Goal: Book appointment/travel/reservation

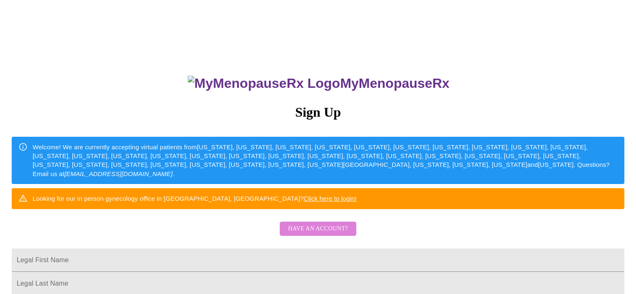
click at [335, 234] on span "Have an account?" at bounding box center [318, 229] width 60 height 10
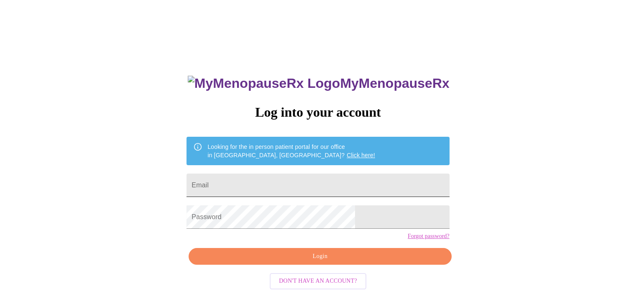
click at [289, 176] on input "Email" at bounding box center [318, 185] width 263 height 23
type input "[EMAIL_ADDRESS][DOMAIN_NAME]"
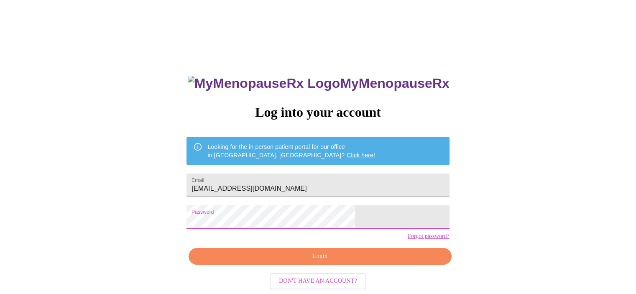
click at [314, 262] on span "Login" at bounding box center [319, 256] width 243 height 10
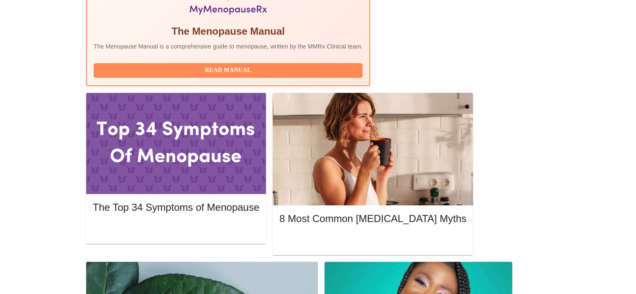
scroll to position [303, 0]
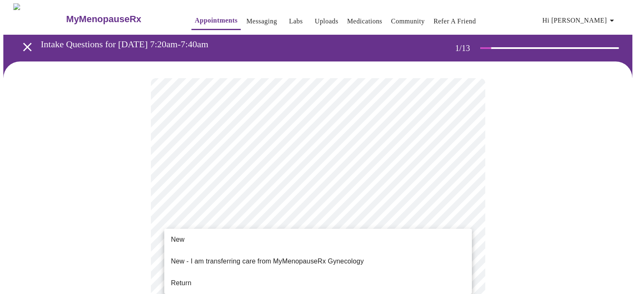
click at [385, 276] on li "Return" at bounding box center [318, 283] width 308 height 15
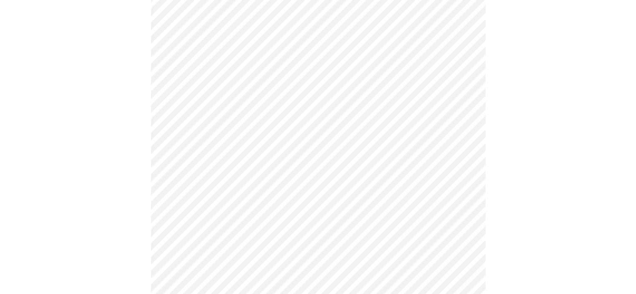
scroll to position [515, 0]
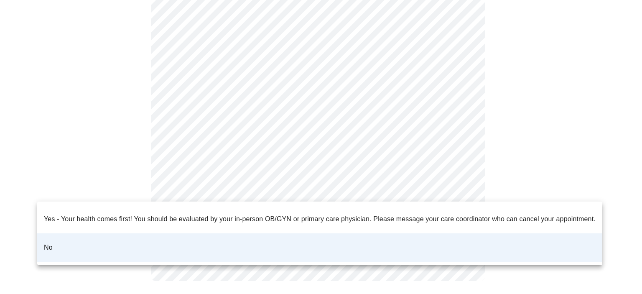
click at [455, 185] on div at bounding box center [321, 147] width 642 height 294
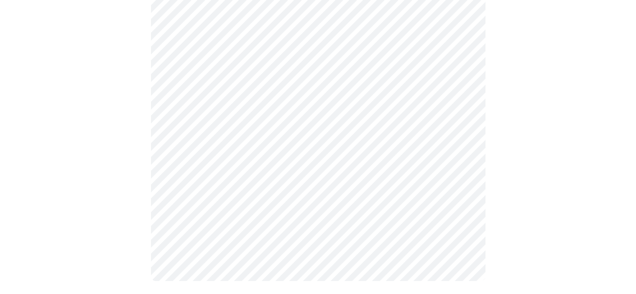
scroll to position [0, 0]
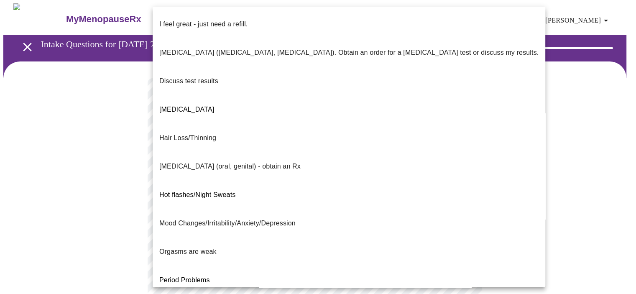
click at [446, 172] on body "MyMenopauseRx Appointments Messaging Labs Uploads Medications Community Refer a…" at bounding box center [317, 293] width 629 height 580
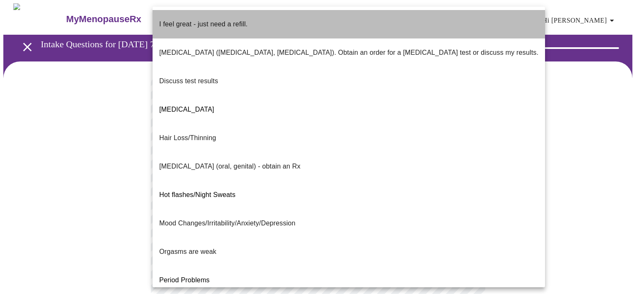
click at [442, 23] on li "I feel great - just need a refill." at bounding box center [349, 24] width 393 height 28
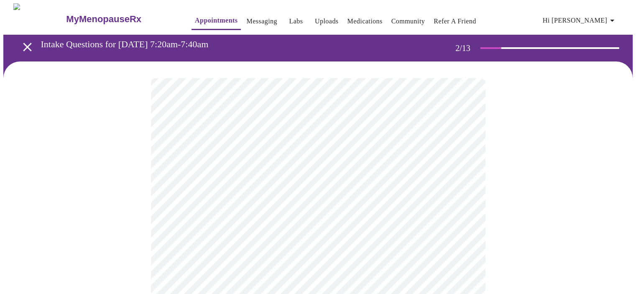
drag, startPoint x: 492, startPoint y: 231, endPoint x: 534, endPoint y: 266, distance: 54.7
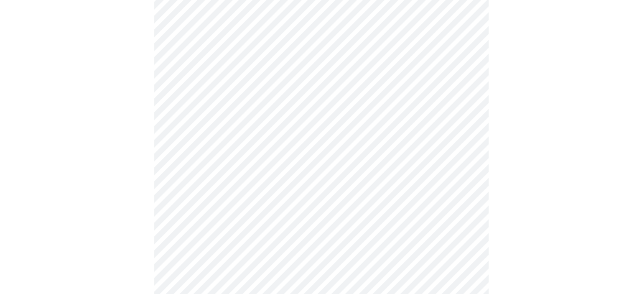
scroll to position [181, 0]
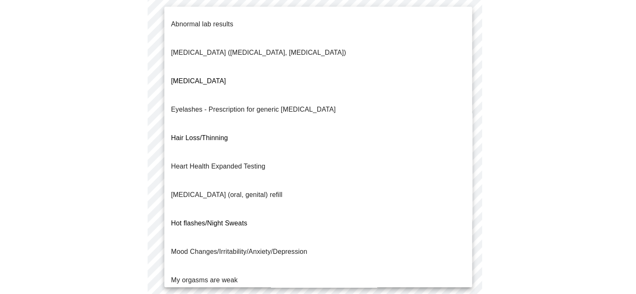
click at [465, 62] on body "MyMenopauseRx Appointments Messaging Labs Uploads Medications Community Refer a…" at bounding box center [317, 110] width 629 height 575
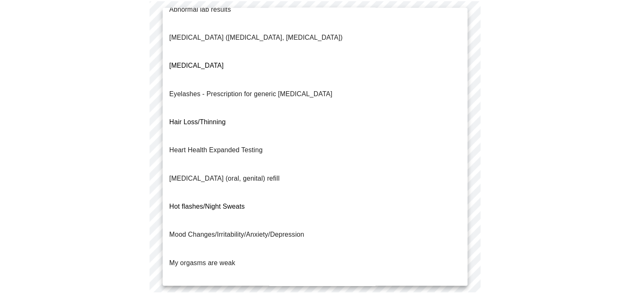
scroll to position [0, 0]
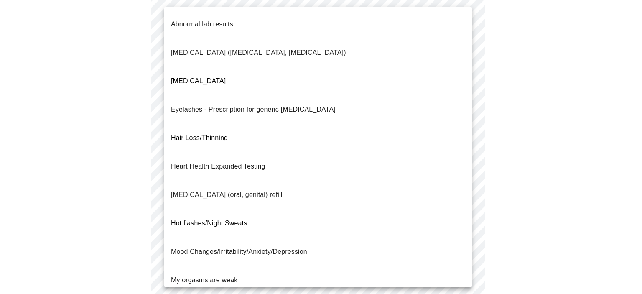
click at [331, 238] on li "Mood Changes/Irritability/Anxiety/Depression" at bounding box center [318, 252] width 308 height 28
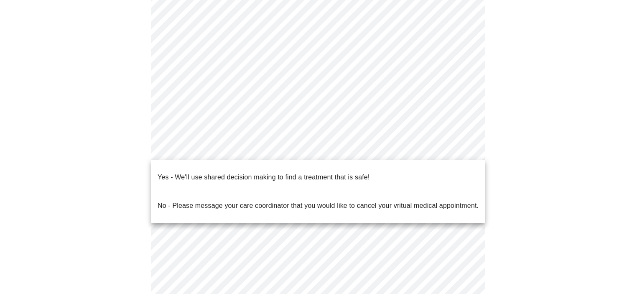
click at [447, 154] on body "MyMenopauseRx Appointments Messaging Labs Uploads Medications Community Refer a…" at bounding box center [321, 108] width 636 height 570
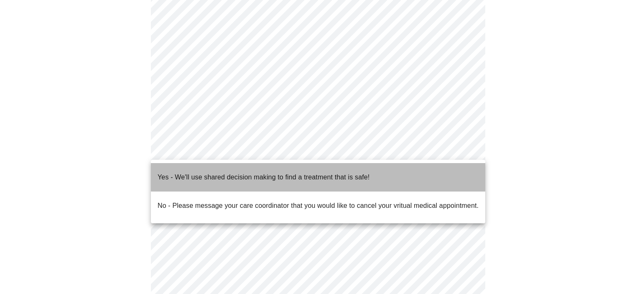
click at [411, 170] on li "Yes - We'll use shared decision making to find a treatment that is safe!" at bounding box center [318, 177] width 335 height 28
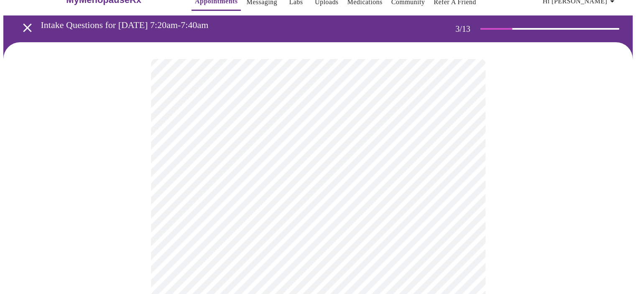
scroll to position [18, 0]
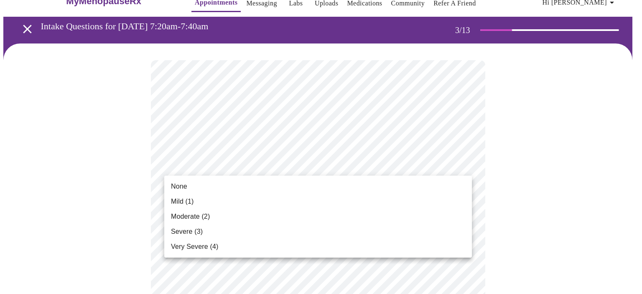
click at [468, 186] on li "None" at bounding box center [318, 186] width 308 height 15
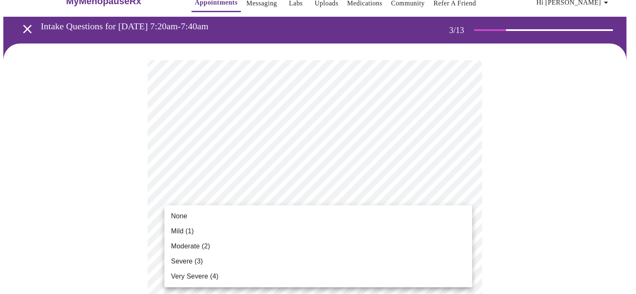
click at [464, 238] on li "Mild (1)" at bounding box center [318, 231] width 308 height 15
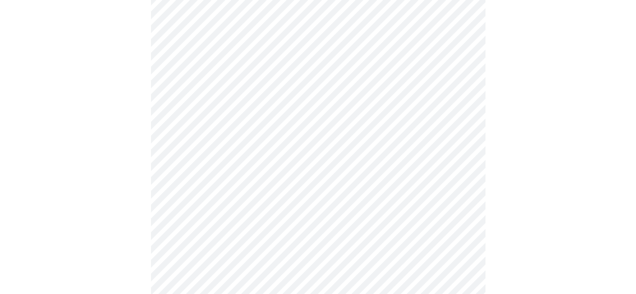
scroll to position [209, 0]
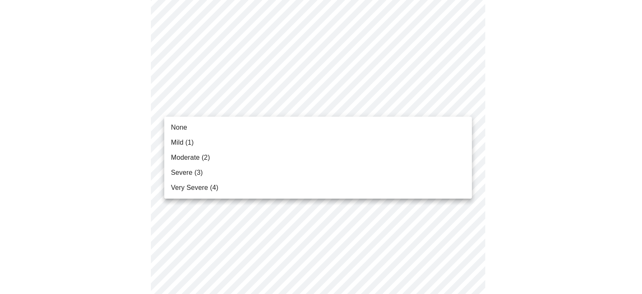
click at [461, 138] on li "Mild (1)" at bounding box center [318, 142] width 308 height 15
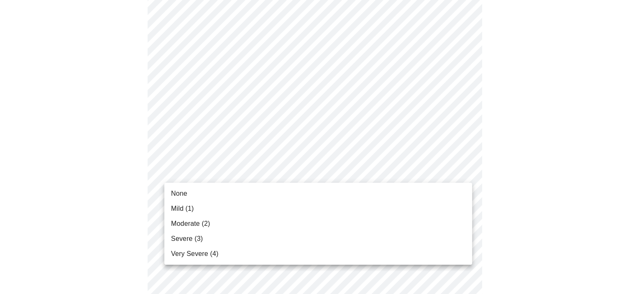
click at [463, 199] on li "None" at bounding box center [318, 193] width 308 height 15
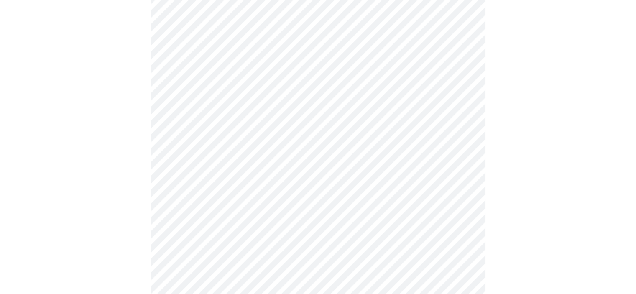
scroll to position [396, 0]
click at [460, 35] on body "MyMenopauseRx Appointments Messaging Labs Uploads Medications Community Refer a…" at bounding box center [317, 139] width 629 height 1065
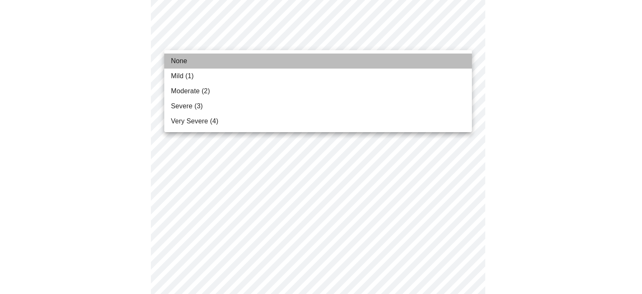
click at [462, 68] on li "None" at bounding box center [318, 61] width 308 height 15
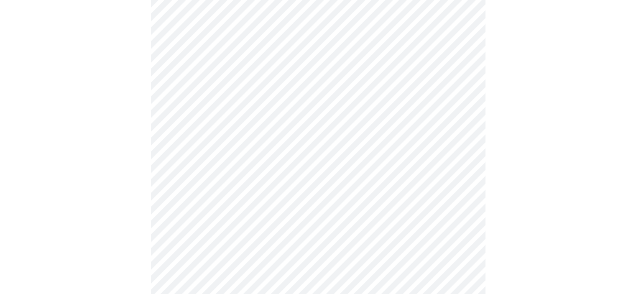
click at [464, 38] on body "MyMenopauseRx Appointments Messaging Labs Uploads Medications Community Refer a…" at bounding box center [317, 133] width 629 height 1053
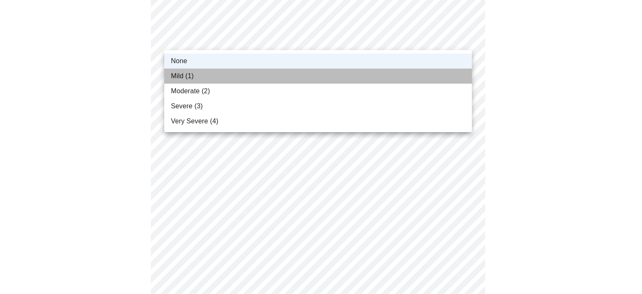
click at [465, 75] on li "Mild (1)" at bounding box center [318, 76] width 308 height 15
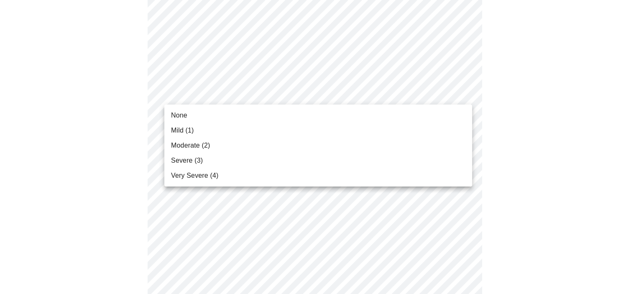
click at [463, 96] on body "MyMenopauseRx Appointments Messaging Labs Uploads Medications Community Refer a…" at bounding box center [317, 133] width 629 height 1053
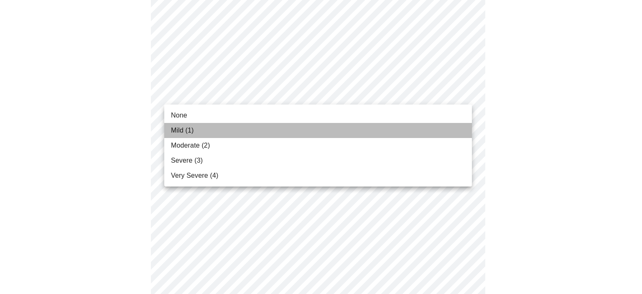
click at [462, 133] on li "Mild (1)" at bounding box center [318, 130] width 308 height 15
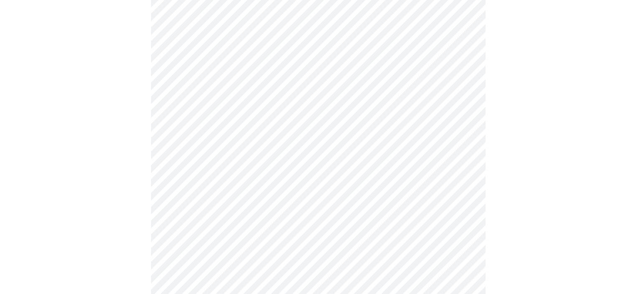
click at [461, 155] on body "MyMenopauseRx Appointments Messaging Labs Uploads Medications Community Refer a…" at bounding box center [317, 128] width 629 height 1042
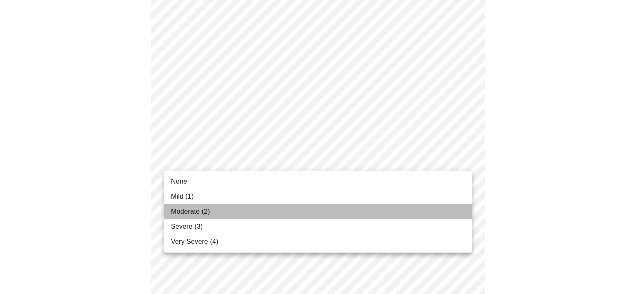
click at [461, 207] on li "Moderate (2)" at bounding box center [318, 211] width 308 height 15
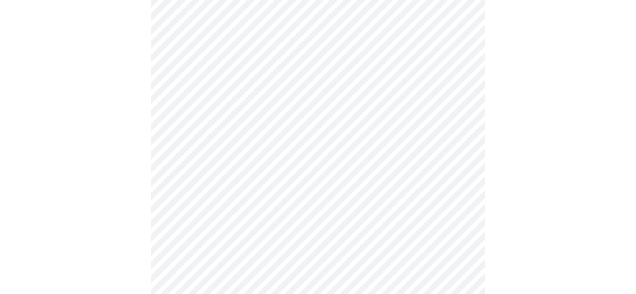
scroll to position [511, 0]
click at [464, 46] on body "MyMenopauseRx Appointments Messaging Labs Uploads Medications Community Refer a…" at bounding box center [317, 7] width 629 height 1030
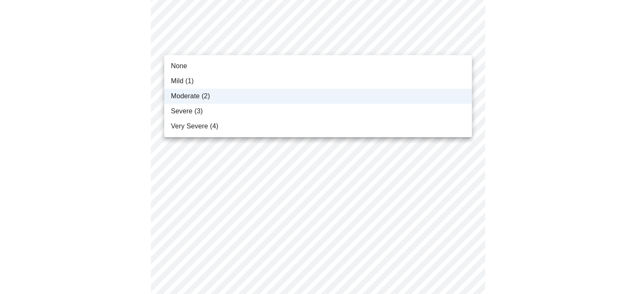
click at [465, 80] on li "Mild (1)" at bounding box center [318, 81] width 308 height 15
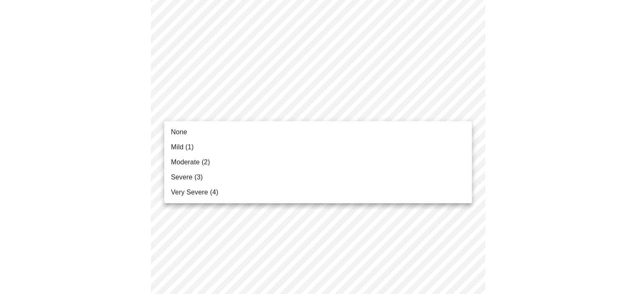
click at [460, 112] on body "MyMenopauseRx Appointments Messaging Labs Uploads Medications Community Refer a…" at bounding box center [321, 7] width 636 height 1030
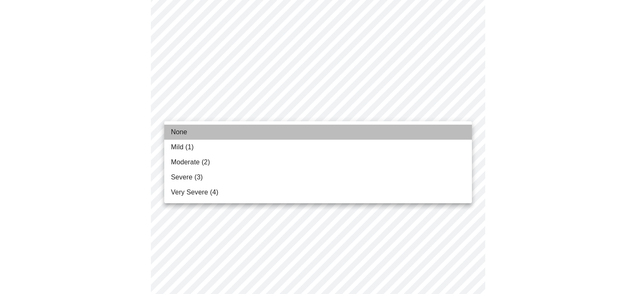
click at [460, 132] on li "None" at bounding box center [318, 132] width 308 height 15
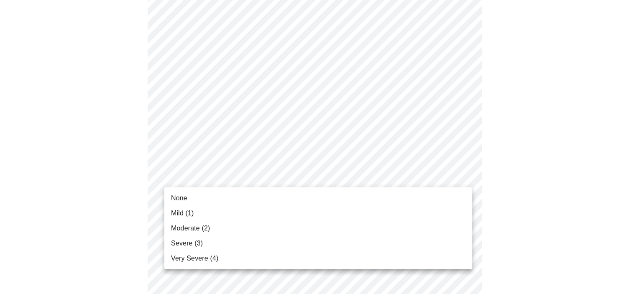
click at [462, 179] on body "MyMenopauseRx Appointments Messaging Labs Uploads Medications Community Refer a…" at bounding box center [317, 1] width 629 height 1018
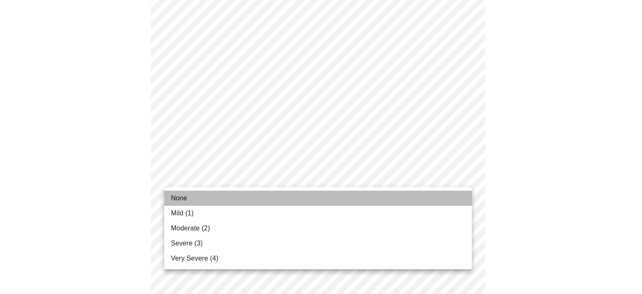
click at [465, 203] on li "None" at bounding box center [318, 198] width 308 height 15
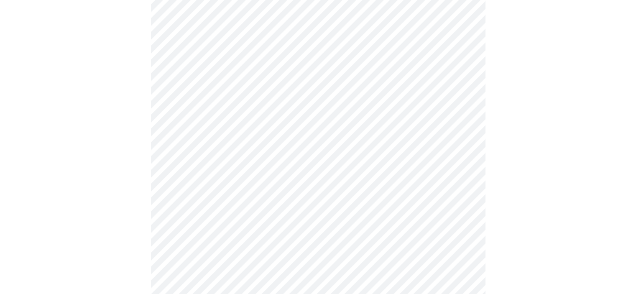
scroll to position [678, 0]
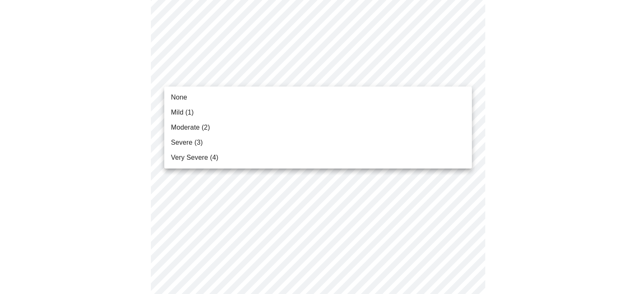
click at [472, 110] on li "Mild (1)" at bounding box center [318, 112] width 308 height 15
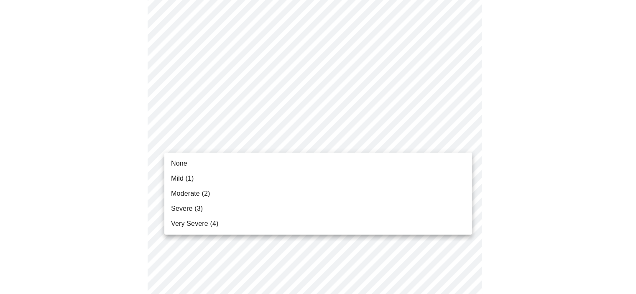
click at [462, 184] on li "Mild (1)" at bounding box center [318, 178] width 308 height 15
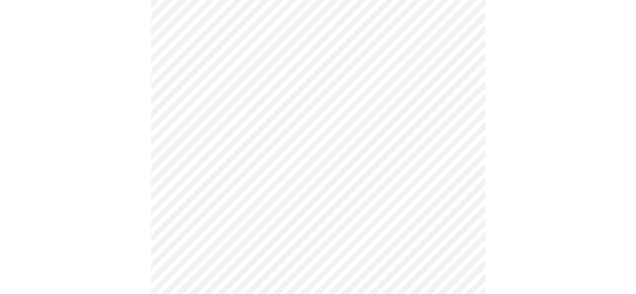
scroll to position [428, 0]
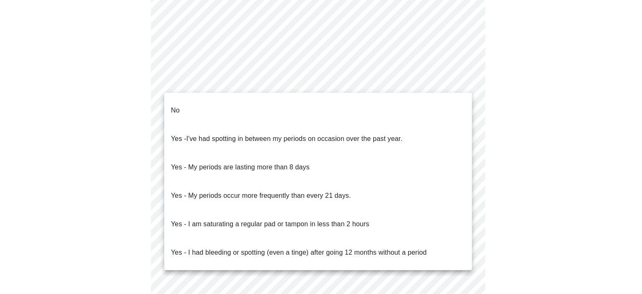
click at [455, 111] on li "No" at bounding box center [318, 110] width 308 height 28
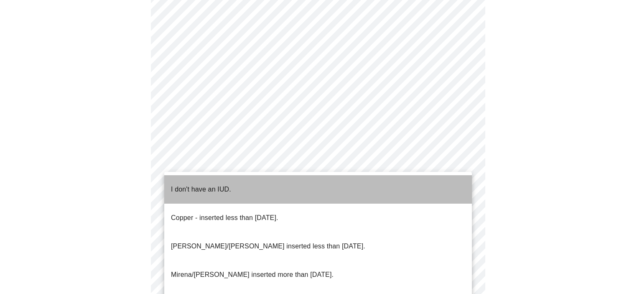
click at [460, 192] on li "I don't have an IUD." at bounding box center [318, 189] width 308 height 28
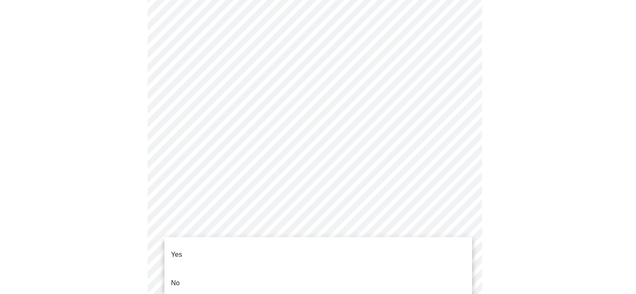
click at [458, 257] on li "Yes" at bounding box center [318, 254] width 308 height 28
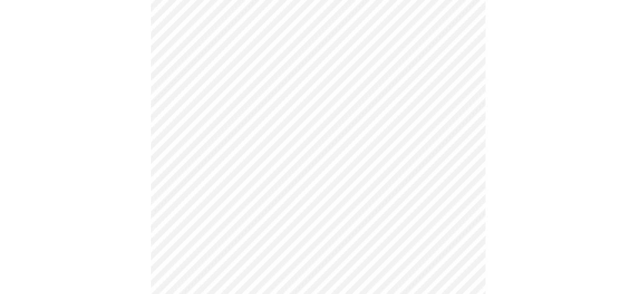
scroll to position [144, 0]
click at [459, 147] on body "MyMenopauseRx Appointments Messaging Labs Uploads Medications Community Refer a…" at bounding box center [321, 168] width 636 height 618
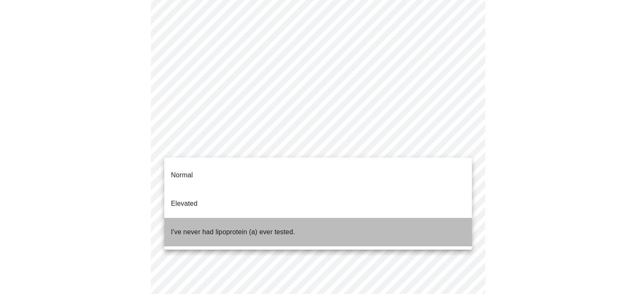
click at [468, 218] on li "I've never had lipoprotein (a) ever tested." at bounding box center [318, 232] width 308 height 28
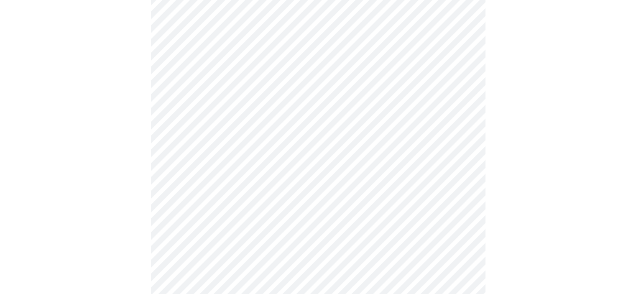
scroll to position [2195, 0]
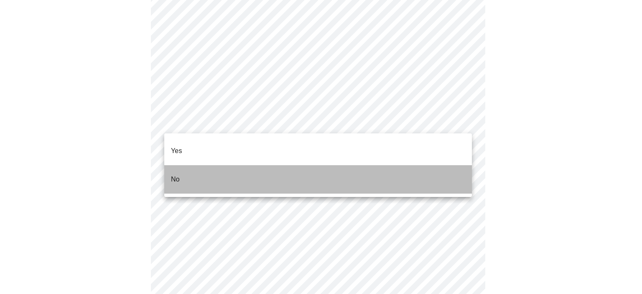
click at [463, 166] on li "No" at bounding box center [318, 179] width 308 height 28
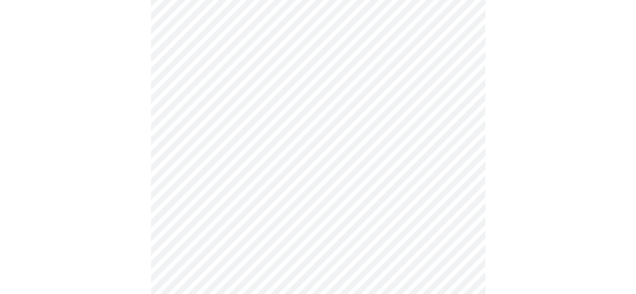
scroll to position [465, 0]
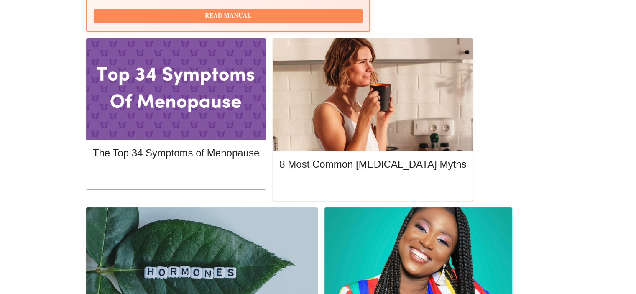
scroll to position [372, 0]
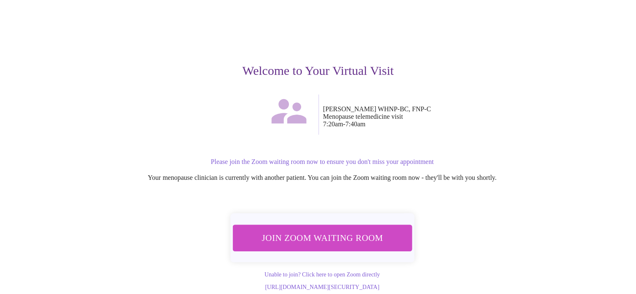
scroll to position [49, 0]
click at [363, 233] on span "Join Zoom Waiting Room" at bounding box center [322, 237] width 158 height 15
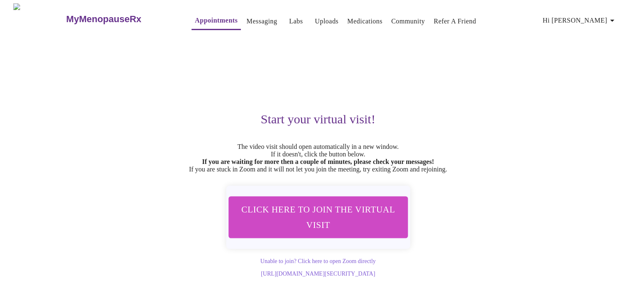
scroll to position [4, 0]
